Goal: Information Seeking & Learning: Learn about a topic

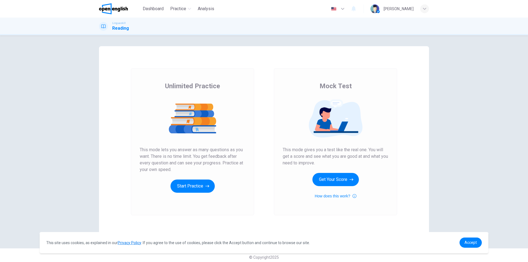
drag, startPoint x: 280, startPoint y: 147, endPoint x: 319, endPoint y: 165, distance: 43.6
click at [320, 166] on div "Mock Test This mode gives you a test like the real one. You will get a score an…" at bounding box center [335, 141] width 123 height 147
drag, startPoint x: 282, startPoint y: 148, endPoint x: 302, endPoint y: 149, distance: 19.8
click at [302, 149] on span "This mode gives you a test like the real one. You will get a score and see what…" at bounding box center [335, 156] width 106 height 20
click at [302, 153] on span "This mode gives you a test like the real one. You will get a score and see what…" at bounding box center [335, 156] width 106 height 20
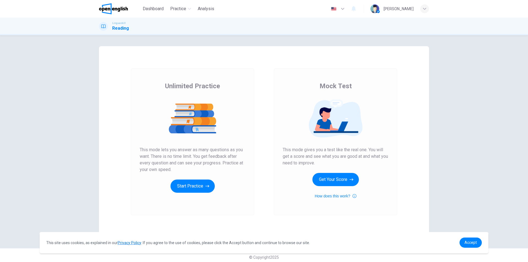
click at [302, 154] on span "This mode gives you a test like the real one. You will get a score and see what…" at bounding box center [335, 156] width 106 height 20
click at [305, 160] on span "This mode gives you a test like the real one. You will get a score and see what…" at bounding box center [335, 156] width 106 height 20
click at [189, 180] on button "Start Practice" at bounding box center [192, 185] width 44 height 13
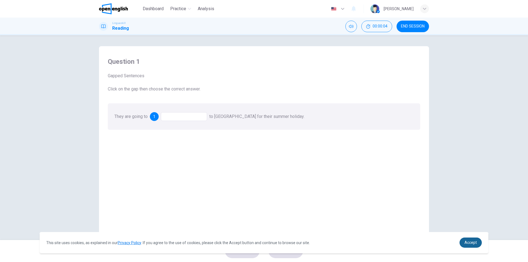
click at [475, 243] on span "Accept" at bounding box center [470, 242] width 12 height 4
click at [478, 246] on link "Accept" at bounding box center [470, 242] width 22 height 10
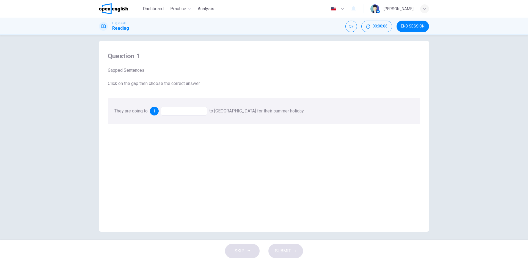
scroll to position [8, 0]
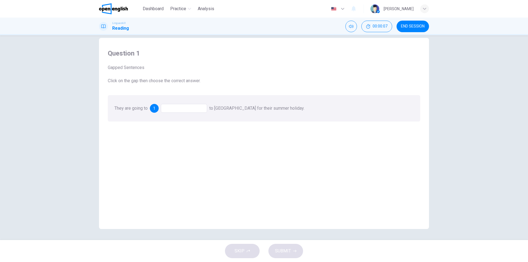
click at [154, 109] on span "1" at bounding box center [154, 108] width 2 height 4
click at [169, 110] on div at bounding box center [184, 108] width 46 height 9
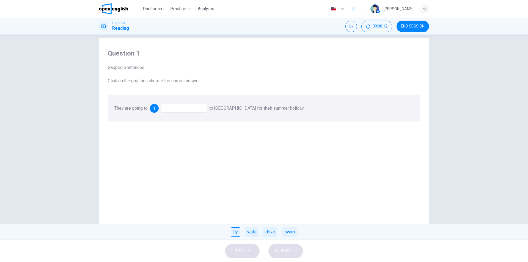
click at [238, 230] on div "fly" at bounding box center [236, 231] width 10 height 9
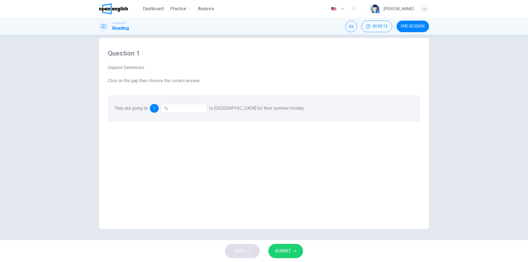
click at [289, 250] on span "SUBMIT" at bounding box center [283, 251] width 16 height 8
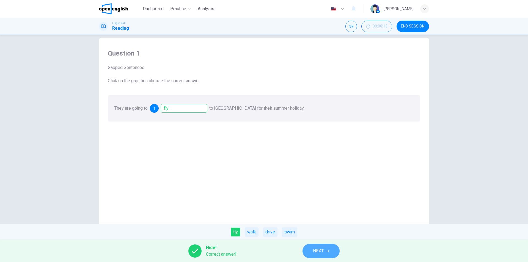
click at [310, 247] on button "NEXT" at bounding box center [320, 251] width 37 height 14
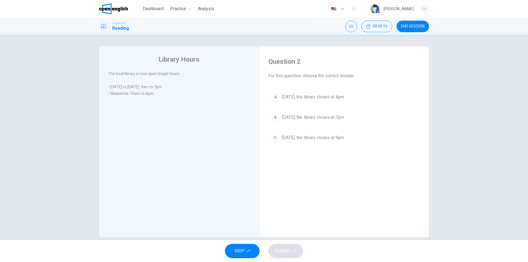
drag, startPoint x: 305, startPoint y: 75, endPoint x: 359, endPoint y: 84, distance: 54.9
click at [359, 84] on div "Question 2 For this question, choose the correct answer. A [DATE], the library …" at bounding box center [344, 101] width 160 height 98
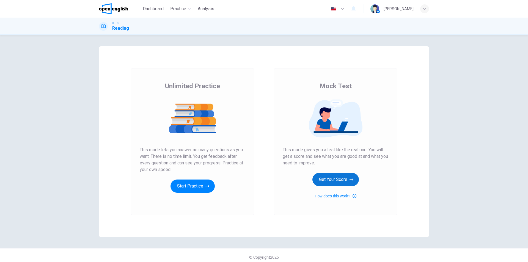
click at [332, 174] on button "Get Your Score" at bounding box center [335, 179] width 46 height 13
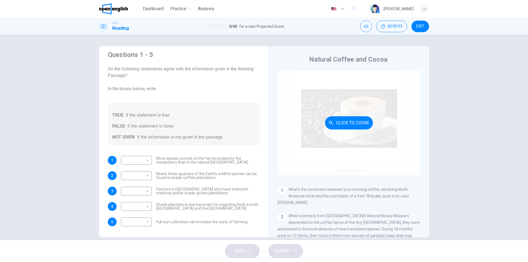
click at [360, 160] on div "Click to Zoom" at bounding box center [348, 122] width 143 height 105
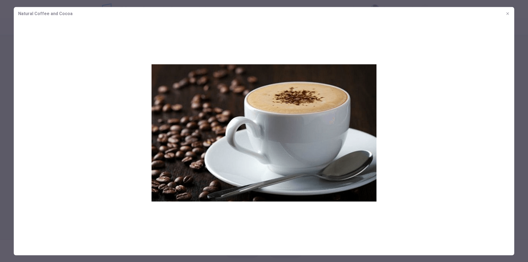
click at [508, 15] on icon "button" at bounding box center [507, 13] width 4 height 4
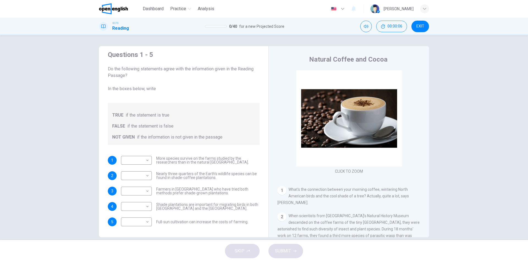
click at [379, 179] on div "CLICK TO ZOOM Click to Zoom 1 What's the connection between your morning coffee…" at bounding box center [352, 153] width 150 height 167
click at [374, 193] on div "1 What's the connection between your morning coffee, wintering North American b…" at bounding box center [348, 196] width 143 height 20
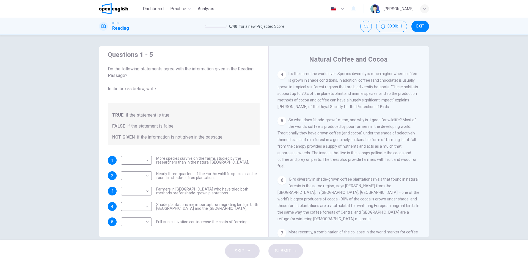
scroll to position [8, 0]
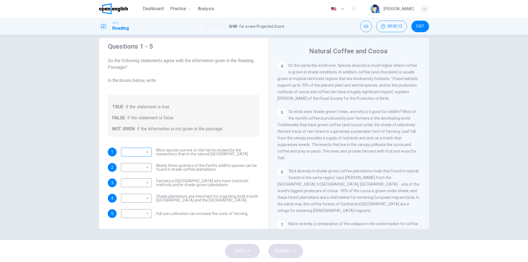
click at [144, 150] on body "This site uses cookies, as explained in our Privacy Policy . If you agree to th…" at bounding box center [264, 131] width 528 height 262
click at [145, 150] on div at bounding box center [264, 131] width 528 height 262
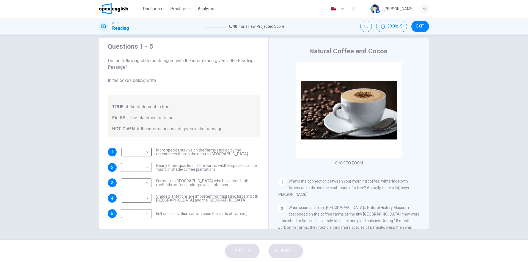
scroll to position [82, 0]
